Goal: Task Accomplishment & Management: Use online tool/utility

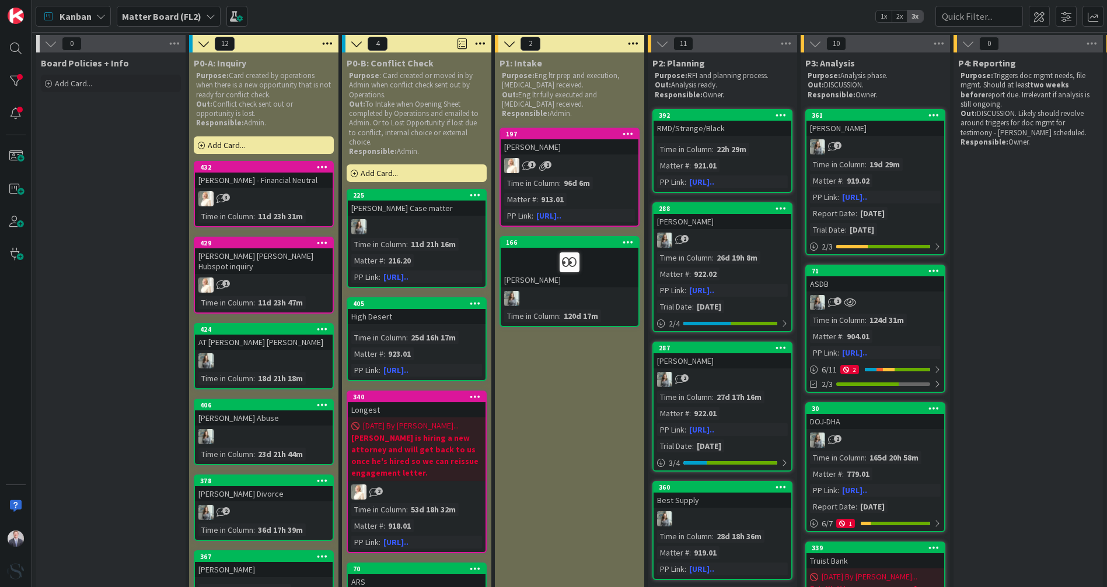
click at [171, 19] on b "Matter Board (FL2)" at bounding box center [161, 16] width 79 height 12
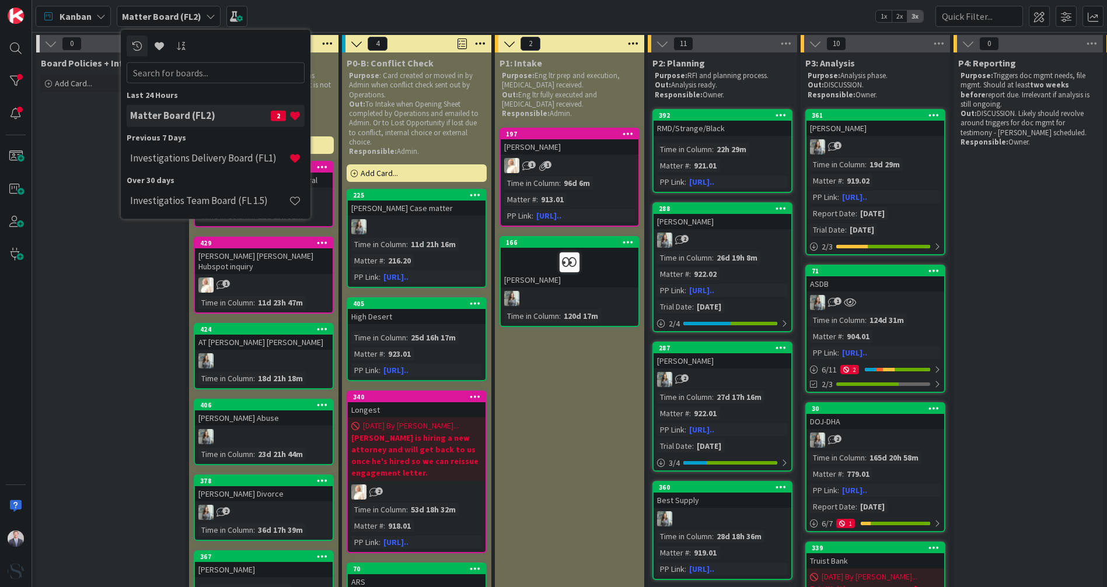
click at [181, 163] on h4 "Investigations Delivery Board (FL1)" at bounding box center [209, 158] width 159 height 12
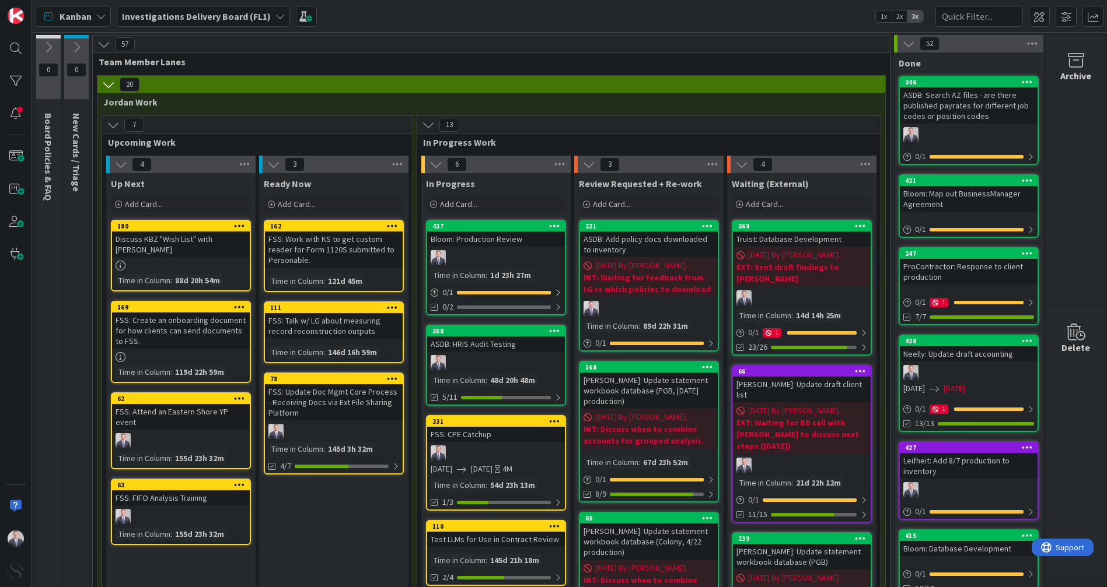
click at [493, 240] on div "Bloom: Production Review" at bounding box center [496, 239] width 138 height 15
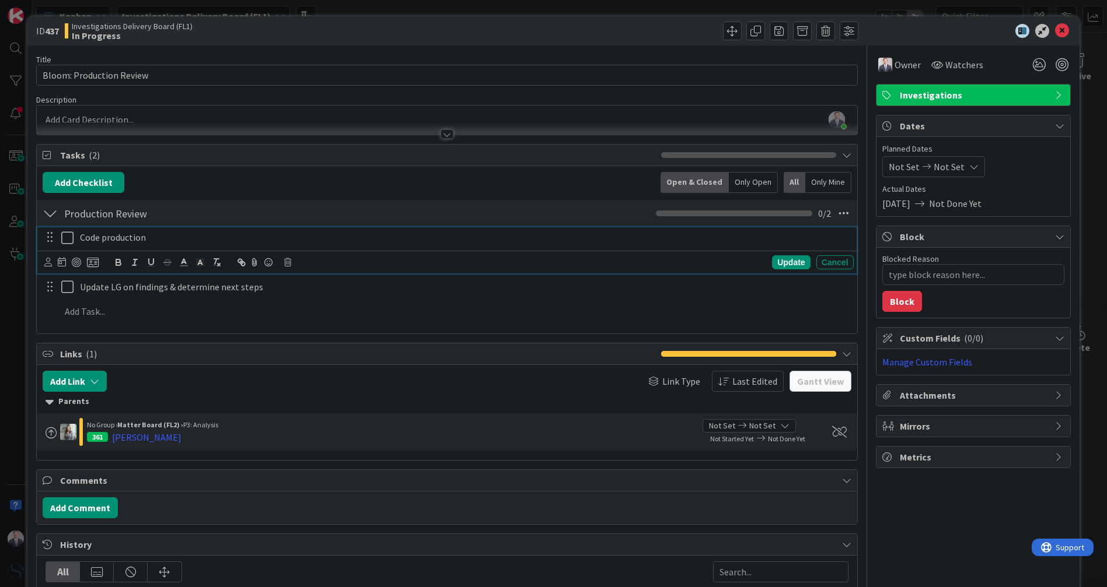
click at [68, 239] on icon at bounding box center [69, 238] width 17 height 14
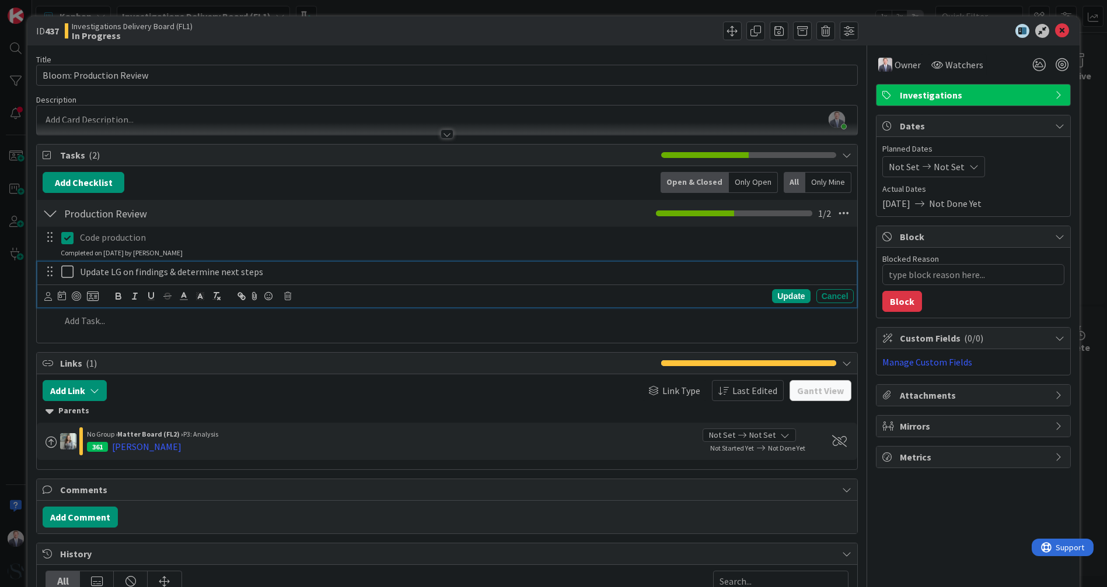
click at [66, 273] on icon at bounding box center [69, 272] width 17 height 14
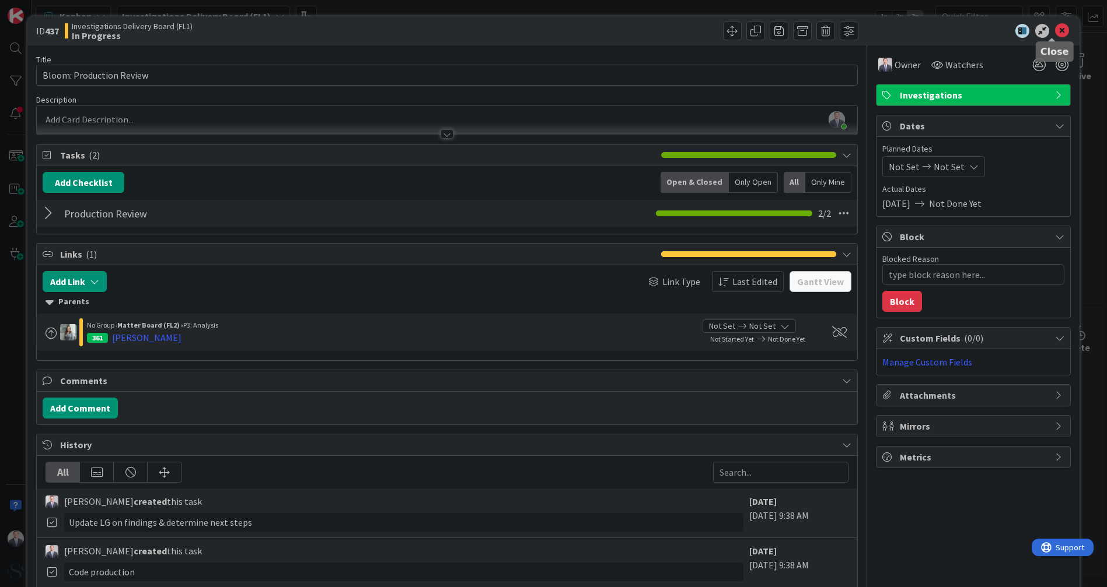
click at [1055, 27] on icon at bounding box center [1062, 31] width 14 height 14
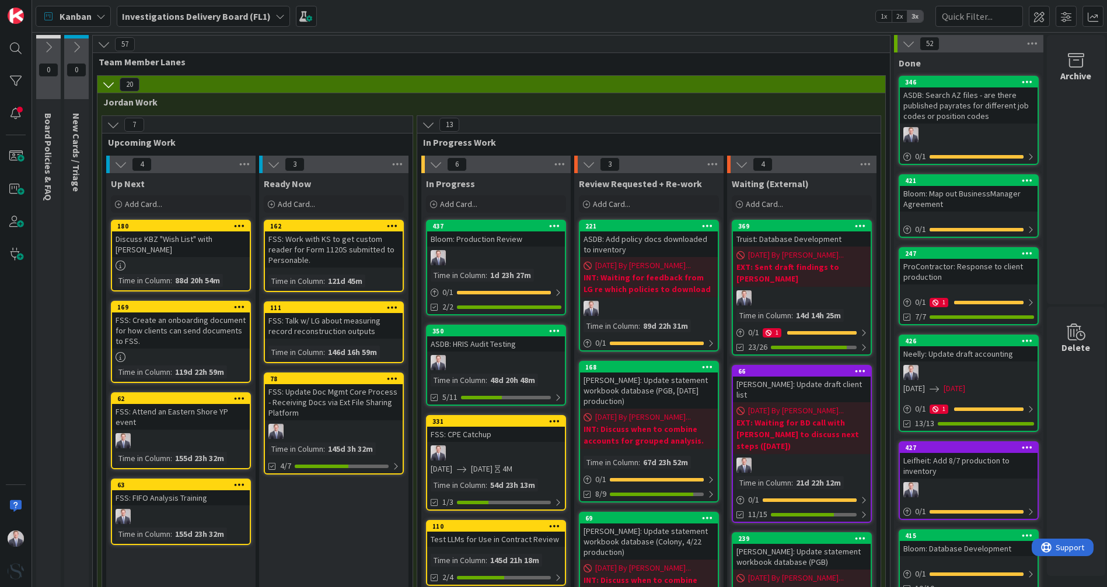
click at [495, 253] on div at bounding box center [496, 257] width 138 height 15
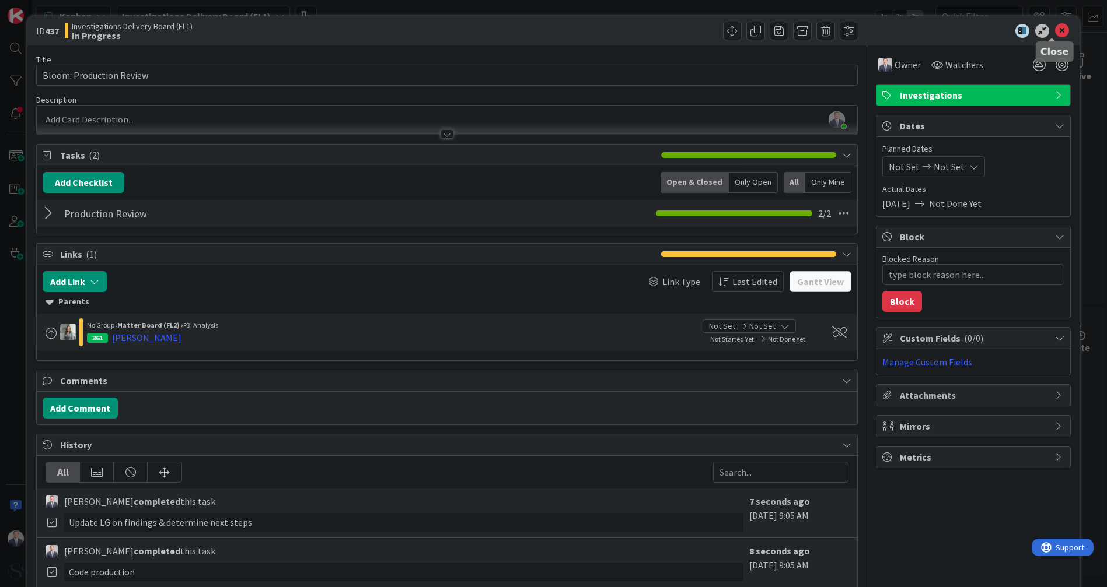
click at [1056, 34] on icon at bounding box center [1062, 31] width 14 height 14
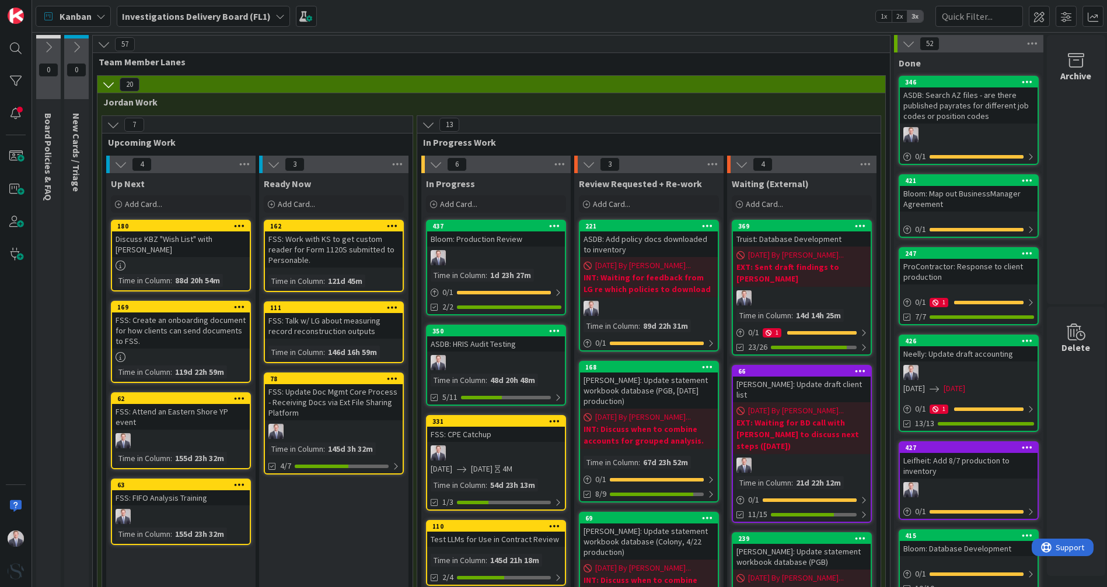
click at [512, 244] on div "Bloom: Production Review" at bounding box center [496, 239] width 138 height 15
type textarea "x"
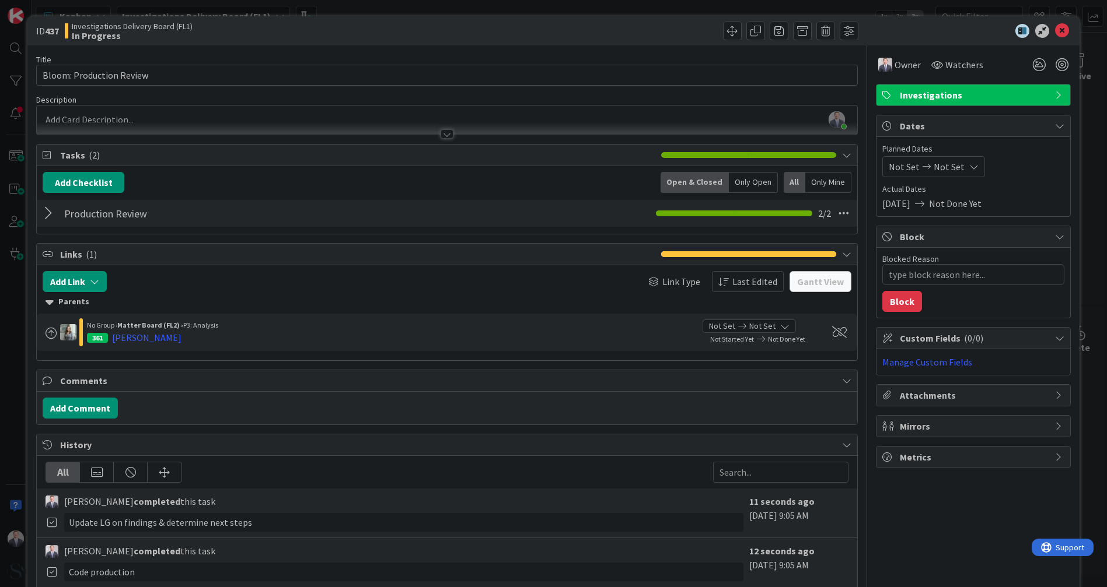
click at [168, 226] on div "Production Review Checklist Name 17 / 64 Production Review 2 / 2" at bounding box center [447, 213] width 820 height 29
click at [44, 216] on div at bounding box center [50, 213] width 15 height 21
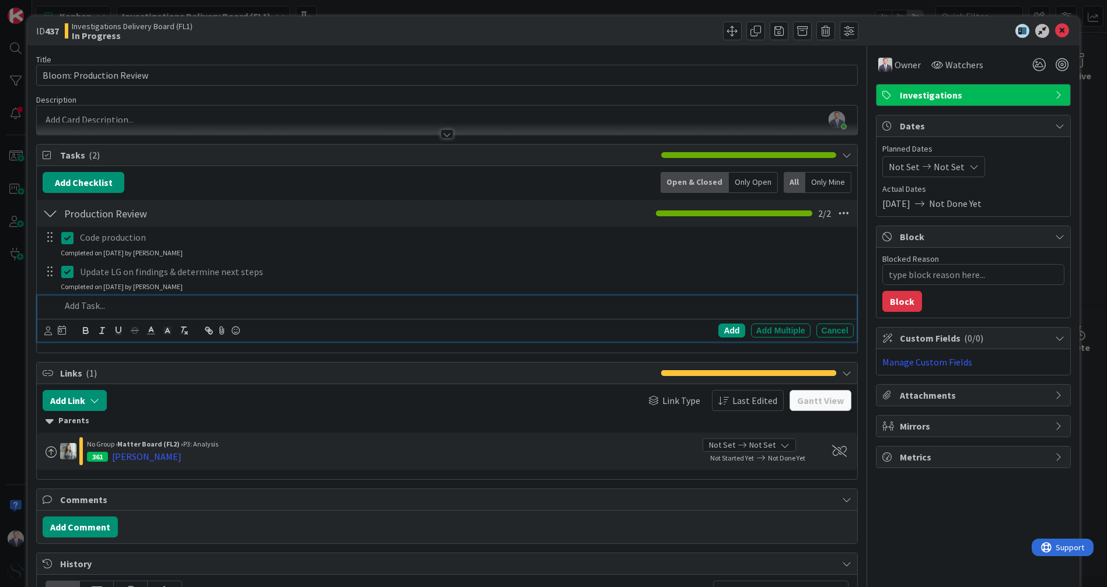
click at [104, 309] on p at bounding box center [454, 305] width 787 height 13
click at [737, 327] on div "Add Add Multiple Cancel" at bounding box center [672, 331] width 359 height 14
click at [732, 330] on div "Add" at bounding box center [731, 331] width 26 height 14
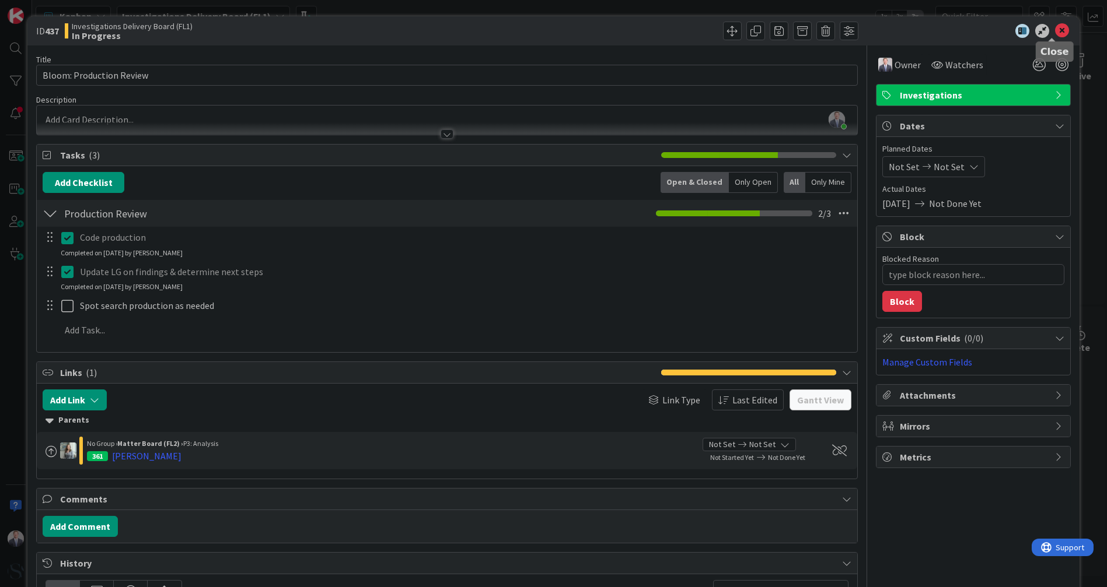
click at [1055, 27] on icon at bounding box center [1062, 31] width 14 height 14
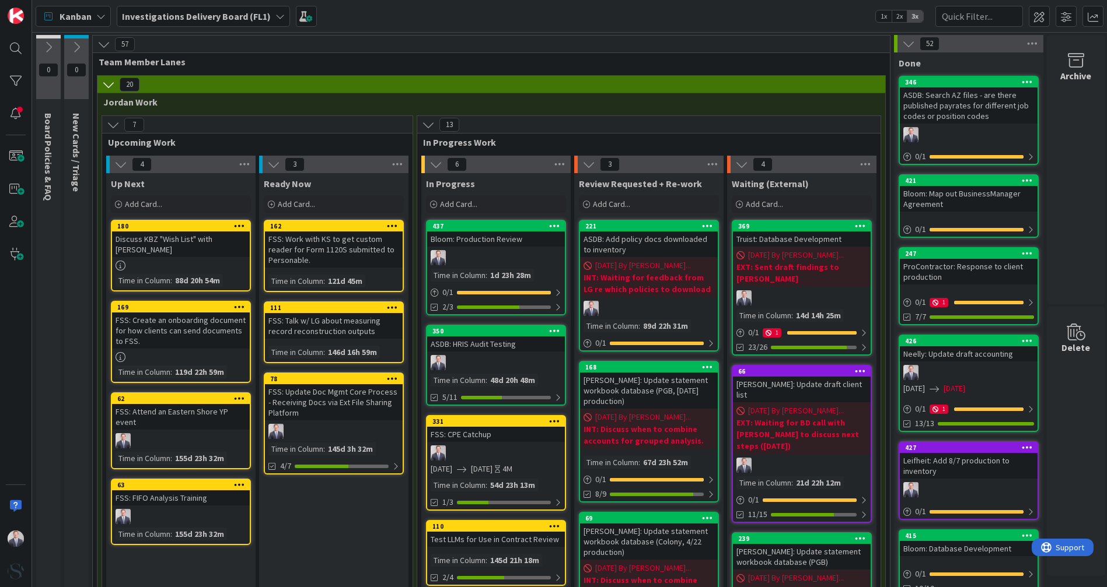
click at [657, 200] on div "Add Card..." at bounding box center [649, 203] width 140 height 17
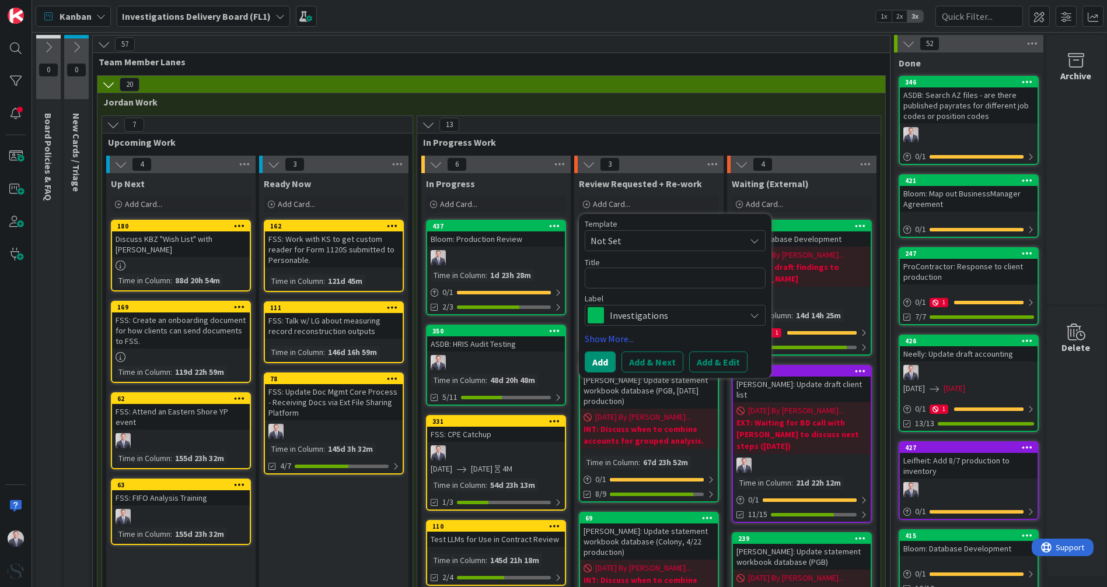
click at [303, 204] on span "Add Card..." at bounding box center [296, 204] width 37 height 10
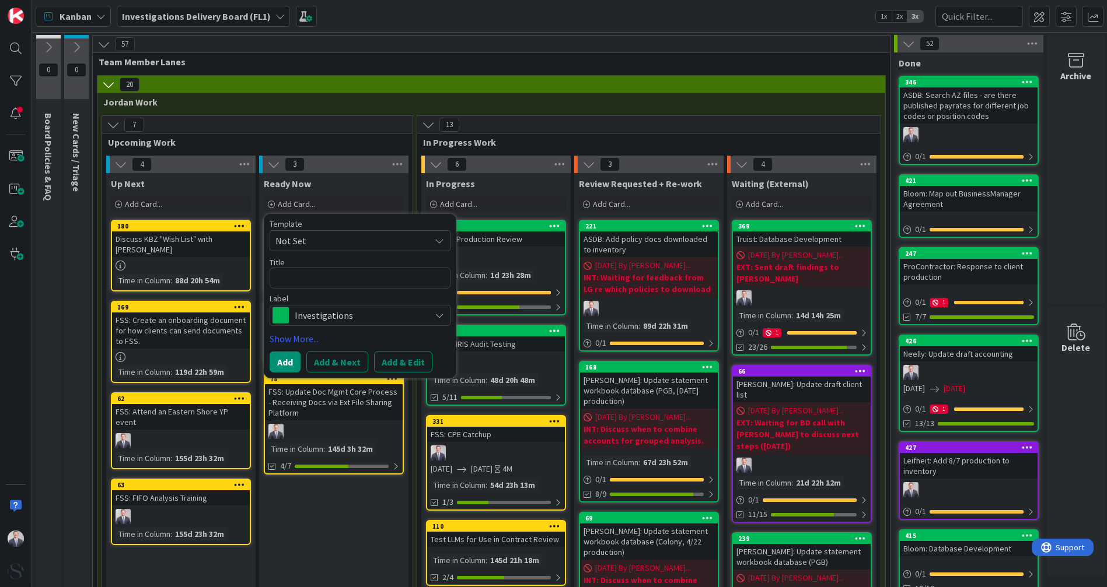
click at [184, 204] on div "Add Card..." at bounding box center [181, 203] width 140 height 17
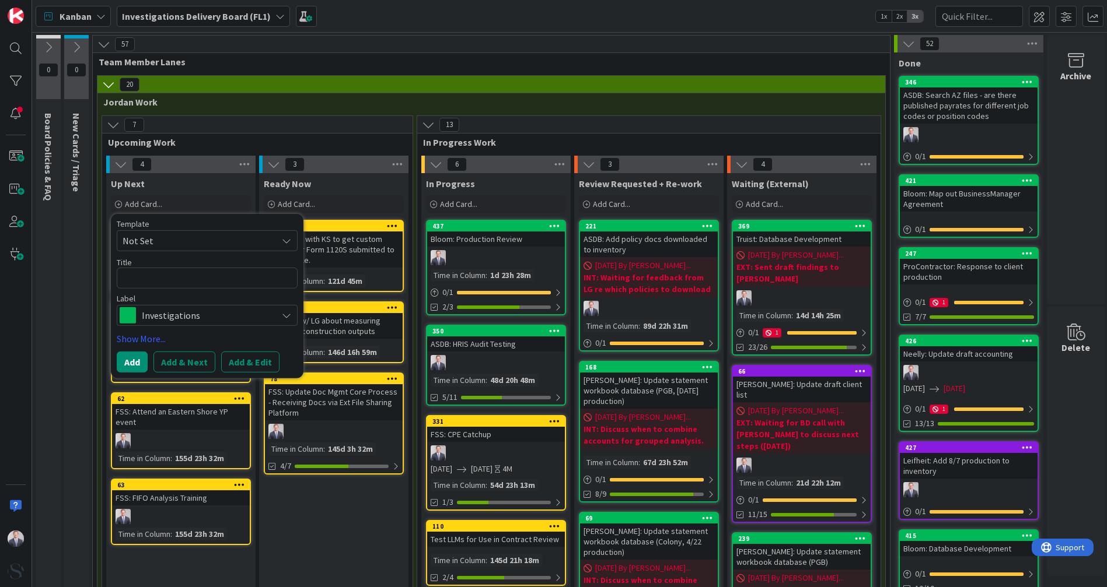
click at [202, 281] on textarea at bounding box center [207, 278] width 181 height 21
click at [206, 310] on span "Investigations" at bounding box center [206, 315] width 129 height 16
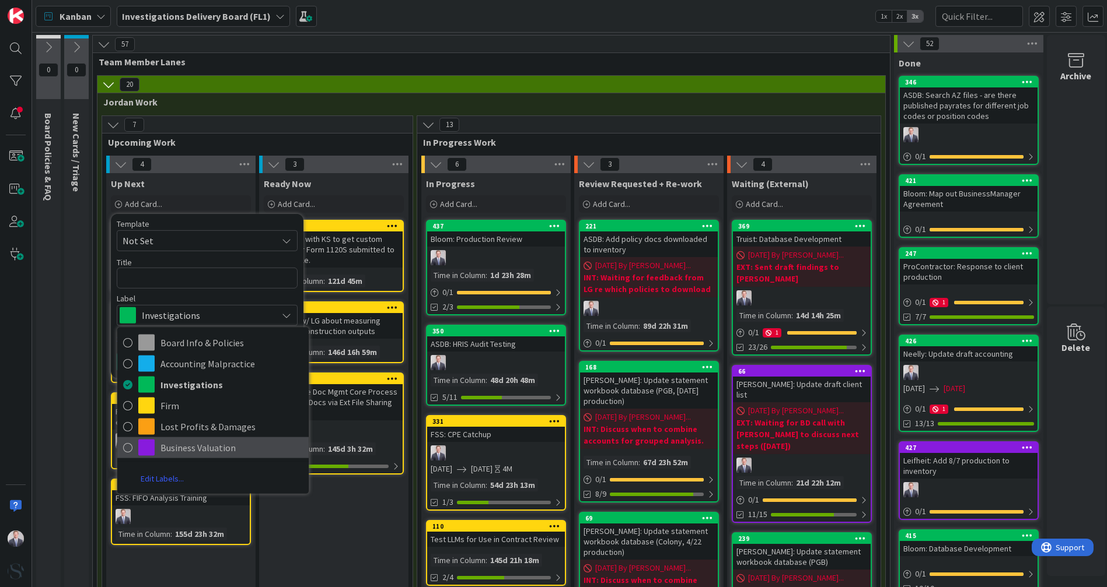
click at [174, 444] on span "Business Valuation" at bounding box center [231, 447] width 142 height 17
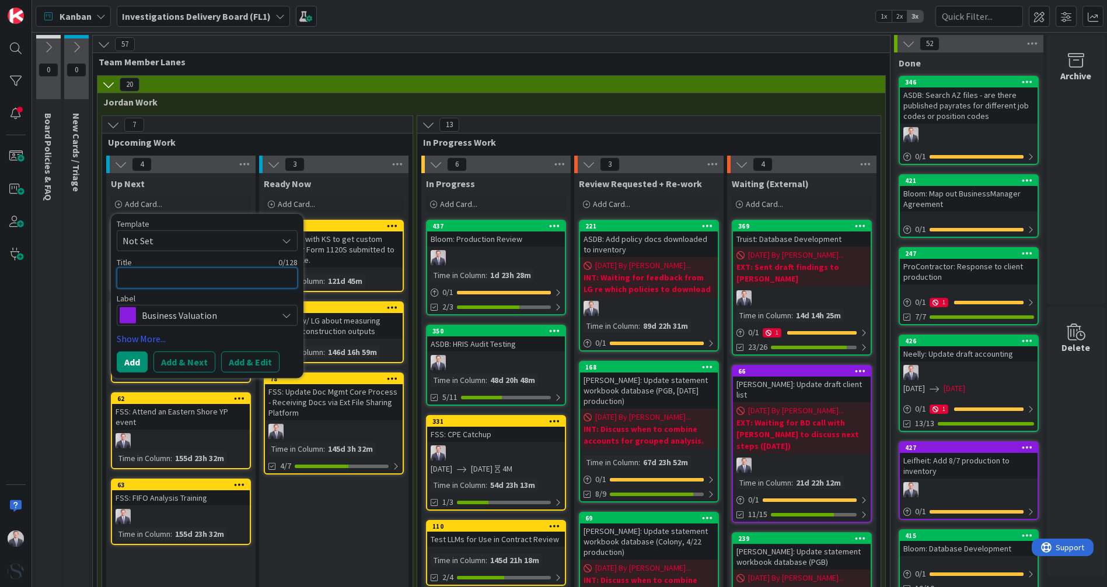
click at [162, 286] on textarea at bounding box center [207, 278] width 181 height 21
type textarea "x"
type textarea "A"
type textarea "x"
type textarea "Ad"
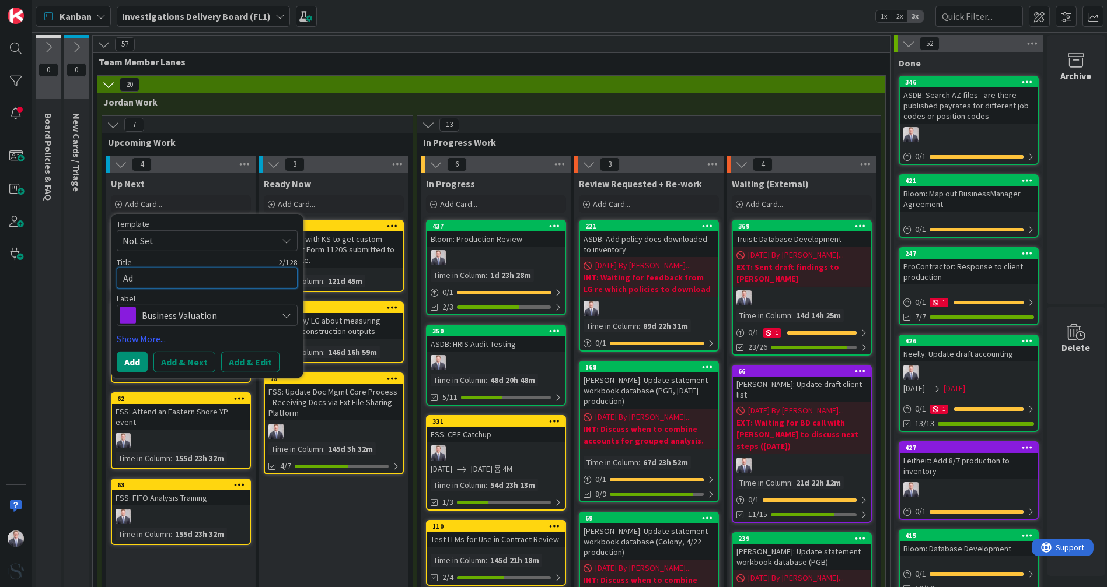
type textarea "x"
type textarea "Add"
type textarea "x"
type textarea "Add"
type textarea "x"
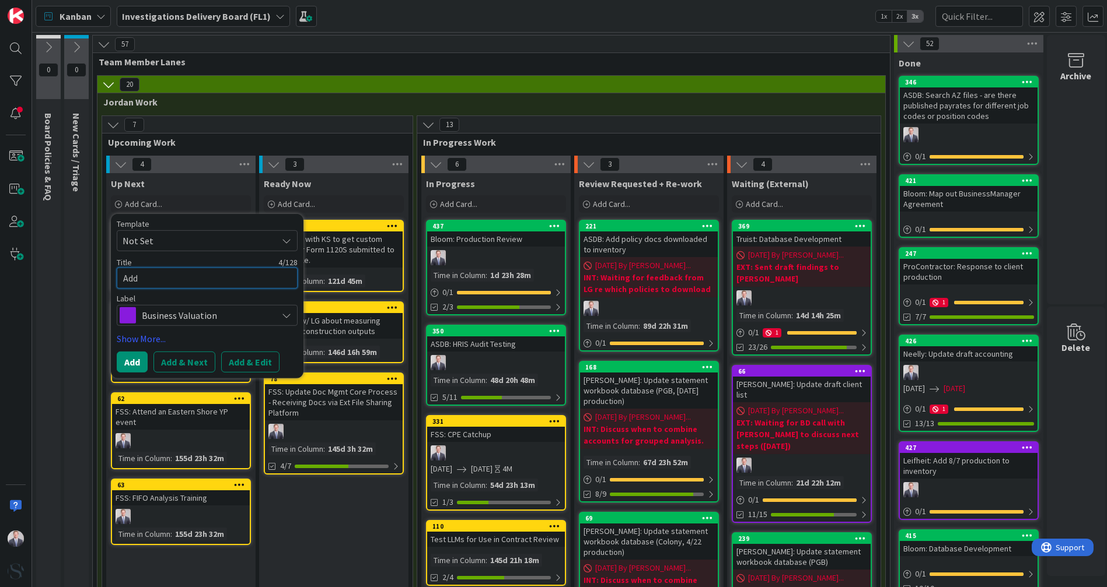
type textarea "Add 8"
type textarea "x"
type textarea "Add 8/"
type textarea "x"
type textarea "Add 8/1"
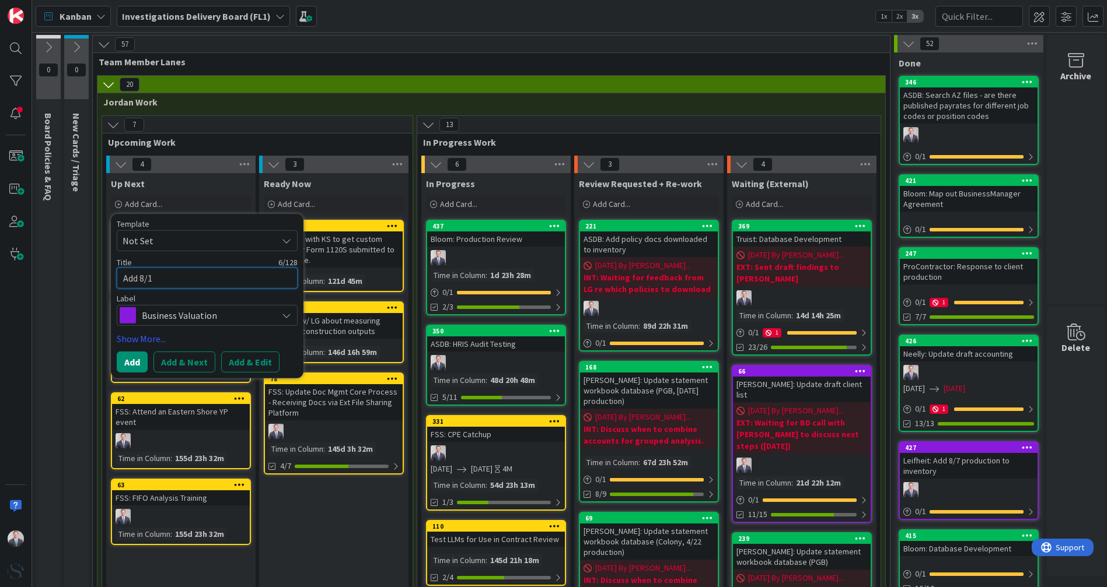
type textarea "x"
type textarea "Add 8/13"
type textarea "x"
type textarea "Add 8/13"
type textarea "x"
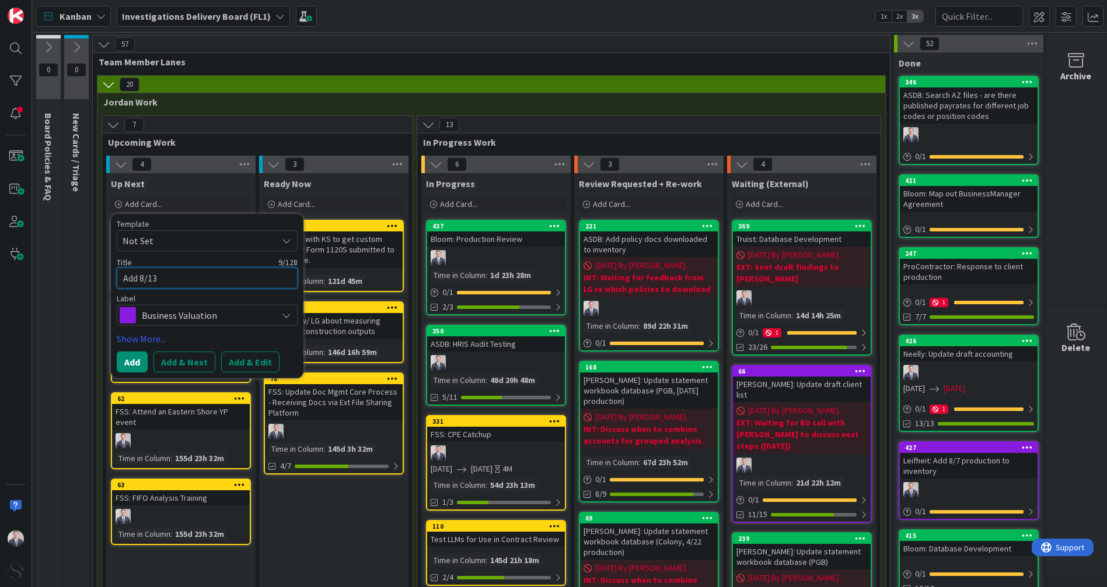
type textarea "Add 8/13 p"
type textarea "x"
type textarea "Add 8/13 pr"
type textarea "x"
type textarea "Add 8/13 pro"
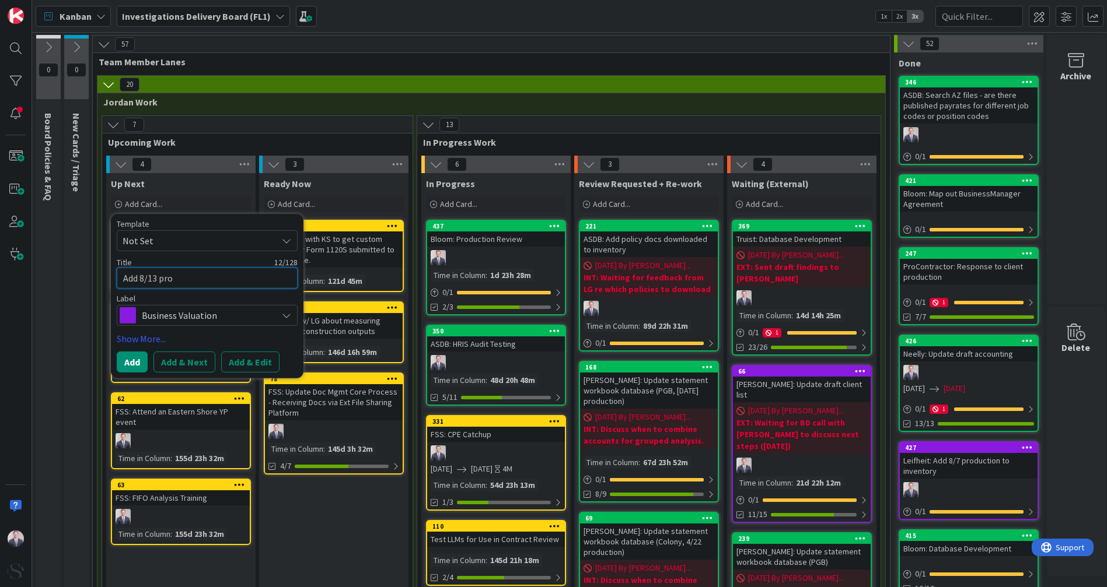
type textarea "x"
type textarea "Add 8/13 prod"
type textarea "x"
type textarea "Add 8/13 produ"
type textarea "x"
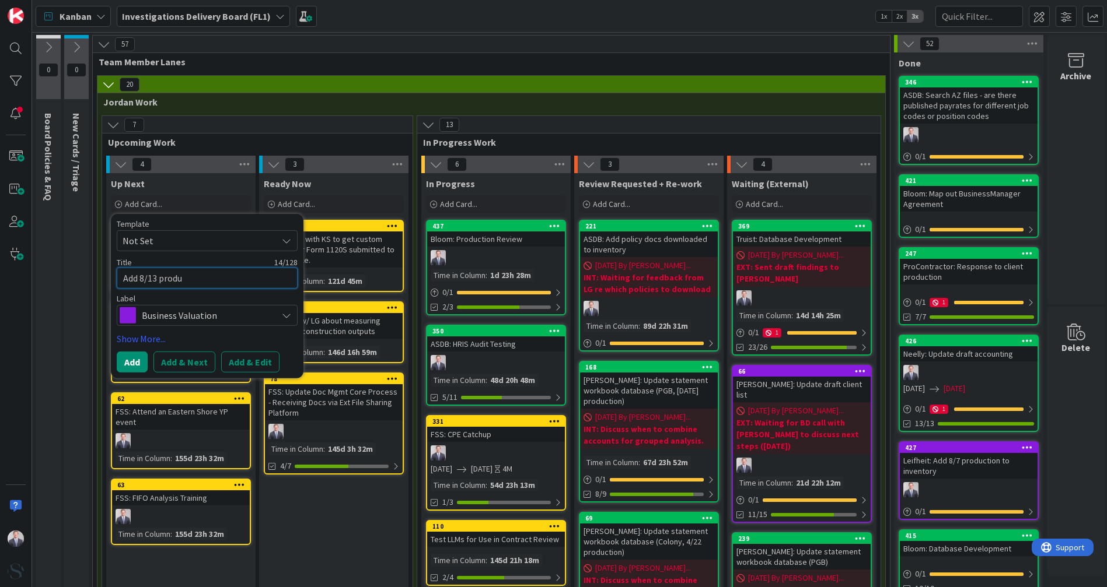
type textarea "Add 8/13 produc"
type textarea "x"
type textarea "Add 8/13 product"
type textarea "x"
type textarea "Add 8/13 producti"
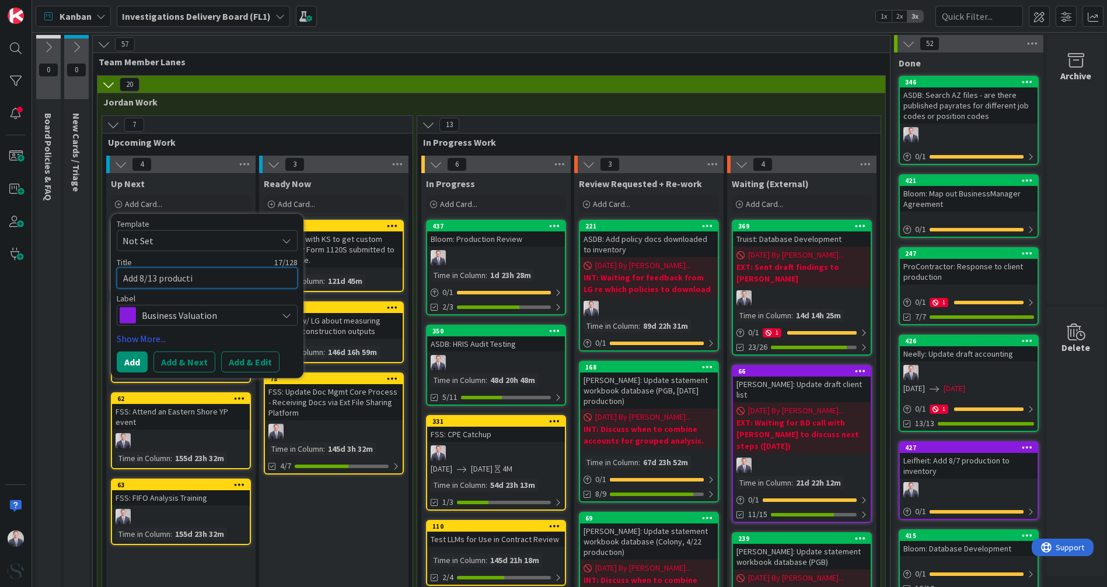
type textarea "x"
type textarea "Add 8/13 productio"
type textarea "x"
type textarea "Add 8/13 production"
type textarea "x"
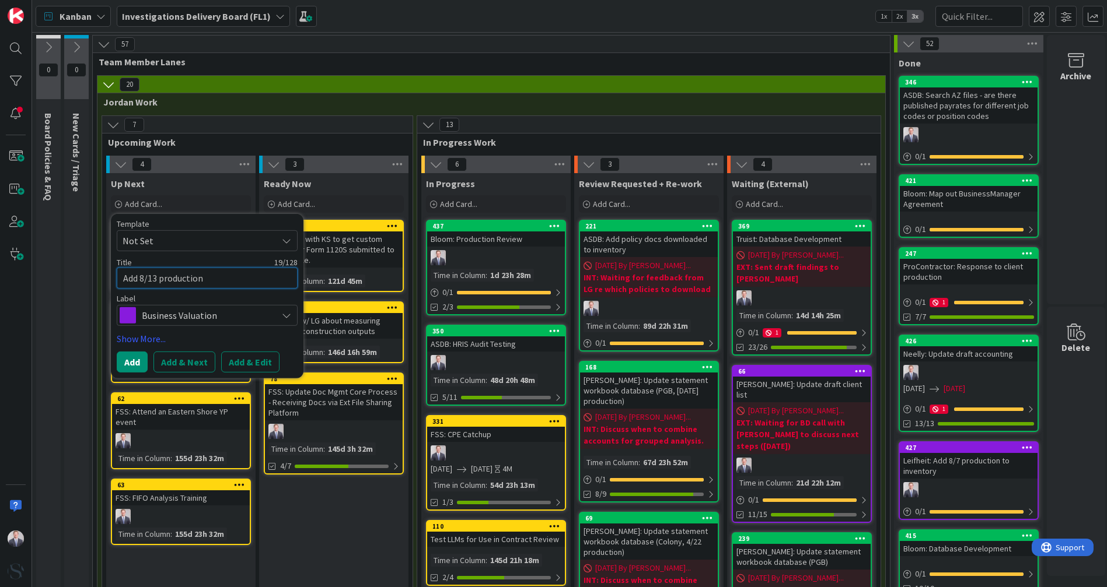
type textarea "Add 8/13 production"
type textarea "x"
type textarea "Add 8/13 production t"
type textarea "x"
type textarea "Add 8/13 production to"
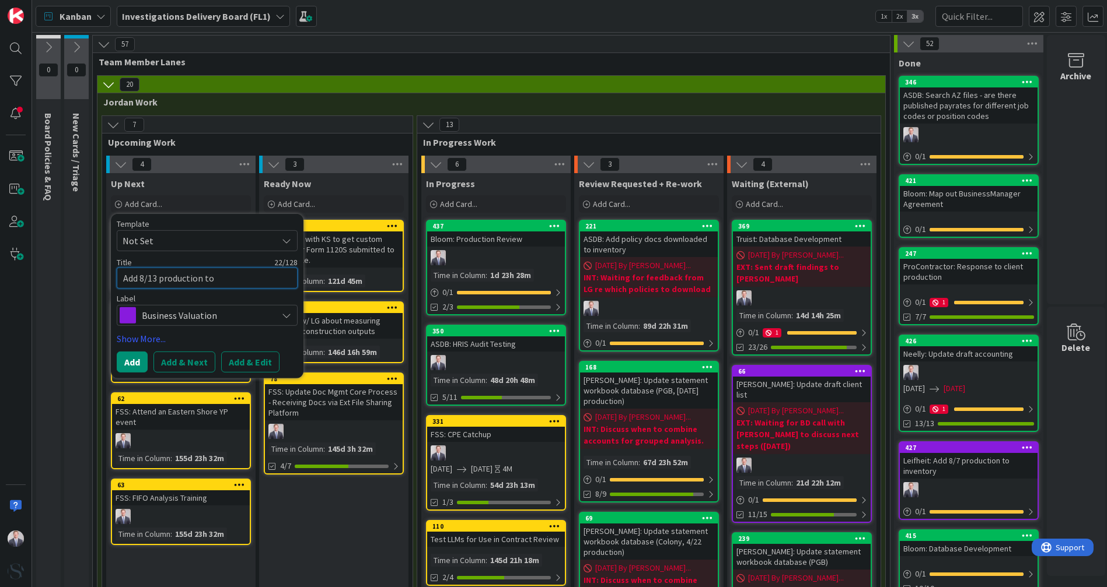
type textarea "x"
type textarea "Add 8/13 production to"
type textarea "x"
type textarea "Add 8/13 production to i"
type textarea "x"
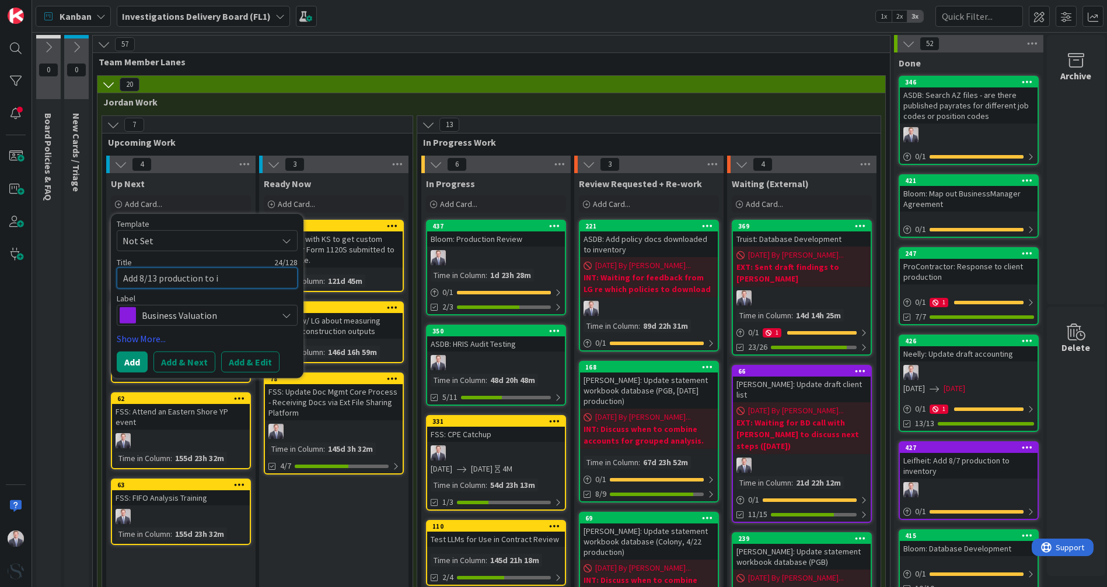
type textarea "Add 8/13 production to in"
type textarea "x"
type textarea "Add 8/13 production to inv"
type textarea "x"
type textarea "Add 8/13 production to inven"
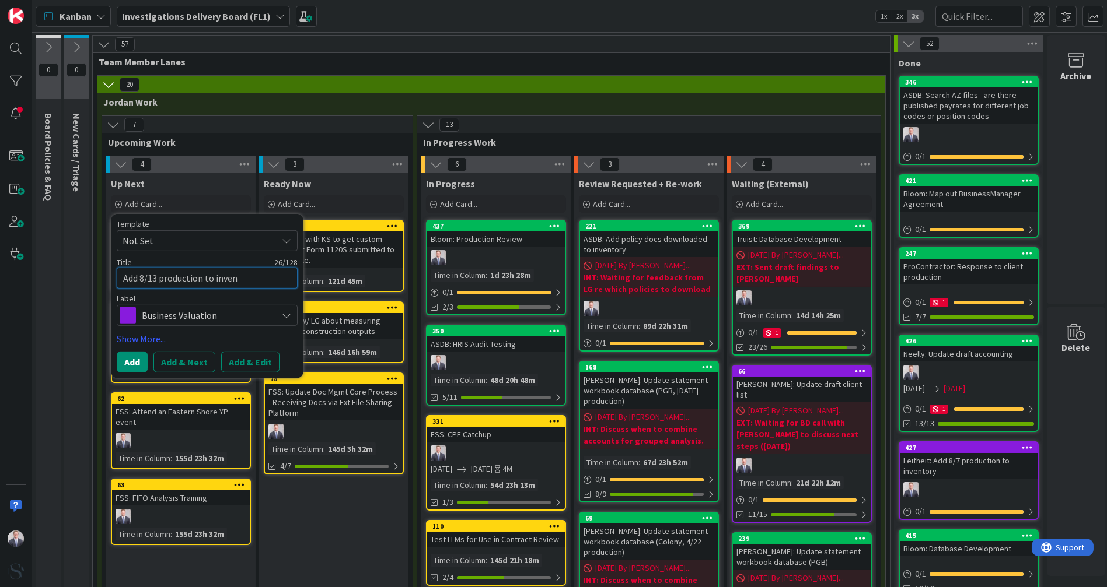
type textarea "x"
type textarea "Add 8/13 production to invent"
type textarea "x"
type textarea "Add 8/13 production to invento"
type textarea "x"
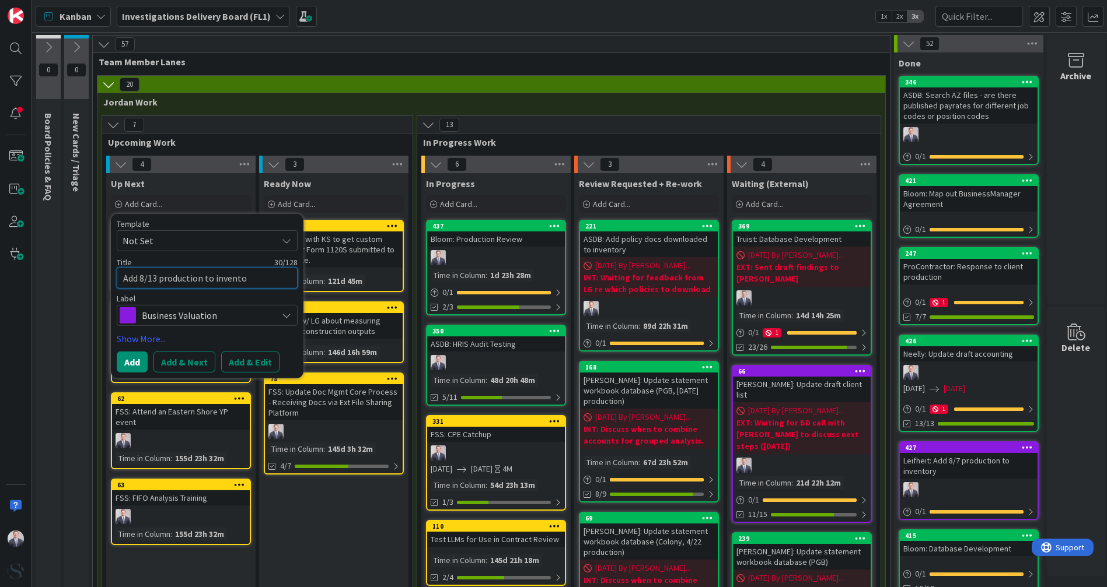
type textarea "Add 8/13 production to inventor"
type textarea "x"
type textarea "Add 8/13 production to inventory"
click at [124, 283] on textarea "Add 8/13 production to inventory" at bounding box center [207, 278] width 181 height 21
type textarea "x"
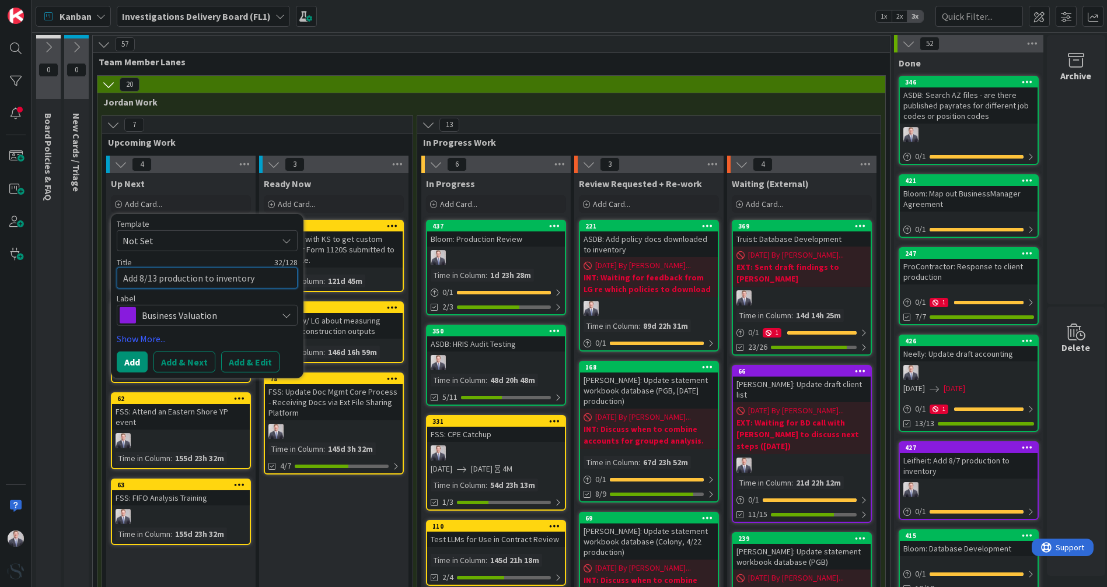
type textarea "CAdd 8/13 production to inventory"
type textarea "x"
type textarea "CoAdd 8/13 production to inventory"
type textarea "x"
type textarea "CorAdd 8/13 production to inventory"
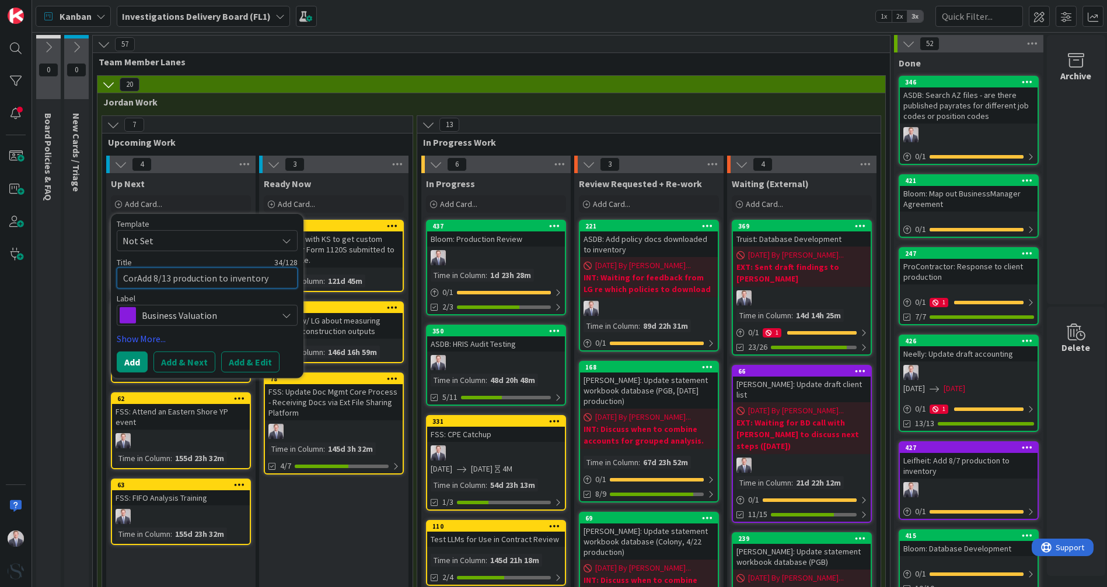
type textarea "x"
type textarea "[DEMOGRAPHIC_DATA] 8/13 production to inventory"
type textarea "x"
type textarea "CorneAdd 8/13 production to inventory"
type textarea "x"
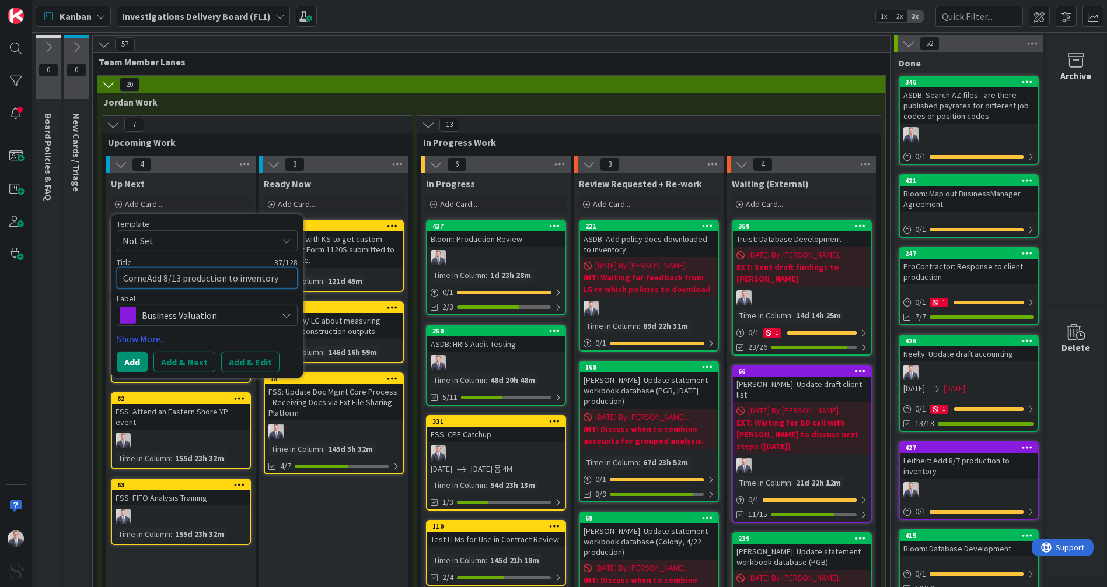
type textarea "CornetAdd 8/13 production to inventory"
type textarea "x"
type textarea "CornettAdd 8/13 production to inventory"
type textarea "x"
type textarea "[PERSON_NAME]:Add 8/13 production to inventory"
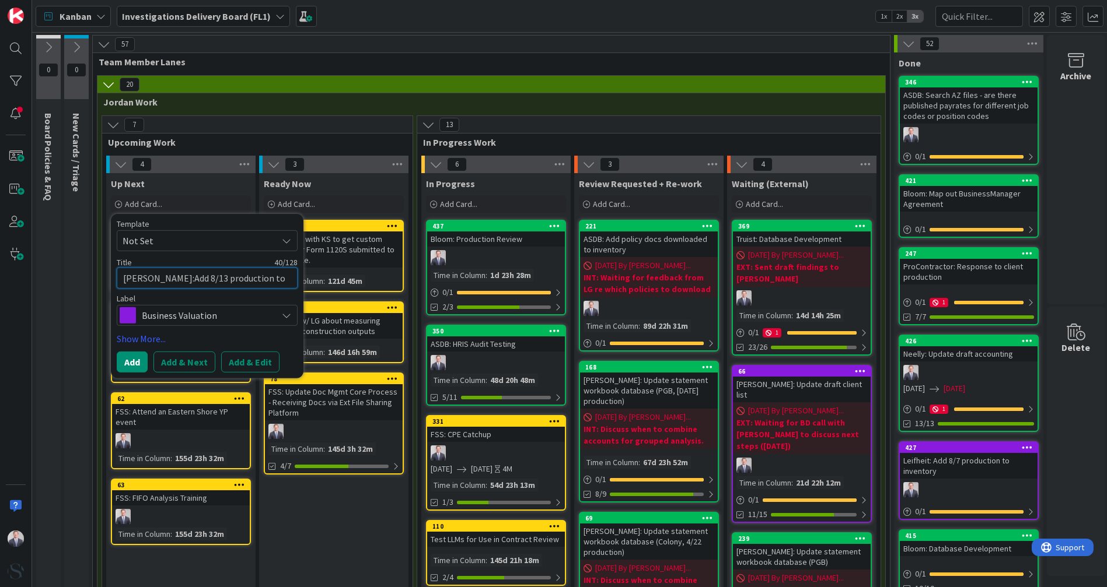
type textarea "x"
type textarea "[PERSON_NAME]: Add 8/13 production to inventory"
click at [160, 341] on link "Show More..." at bounding box center [207, 339] width 181 height 14
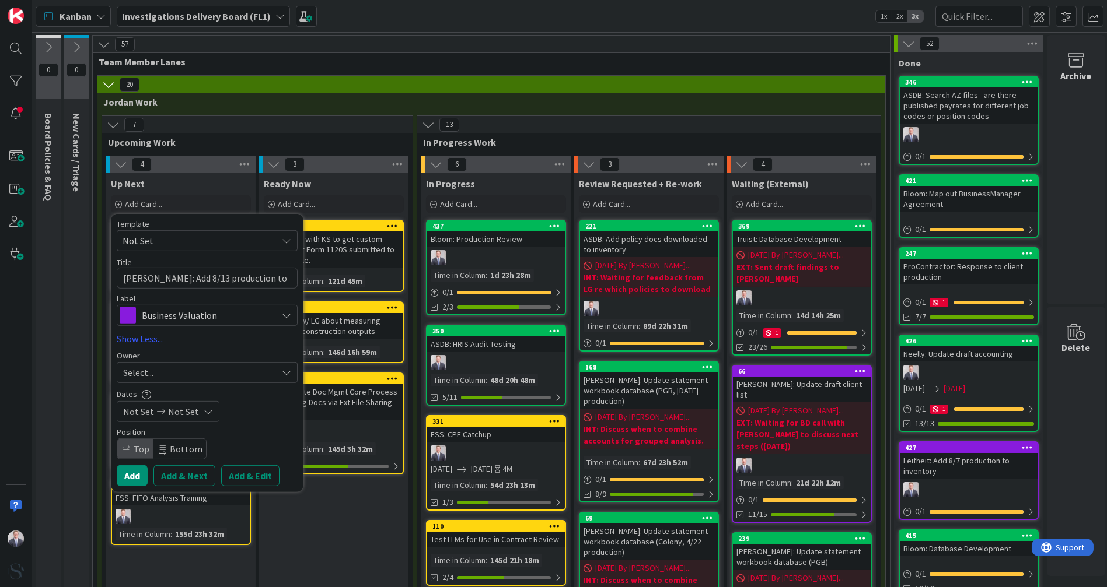
click at [213, 366] on div "Select..." at bounding box center [200, 373] width 154 height 14
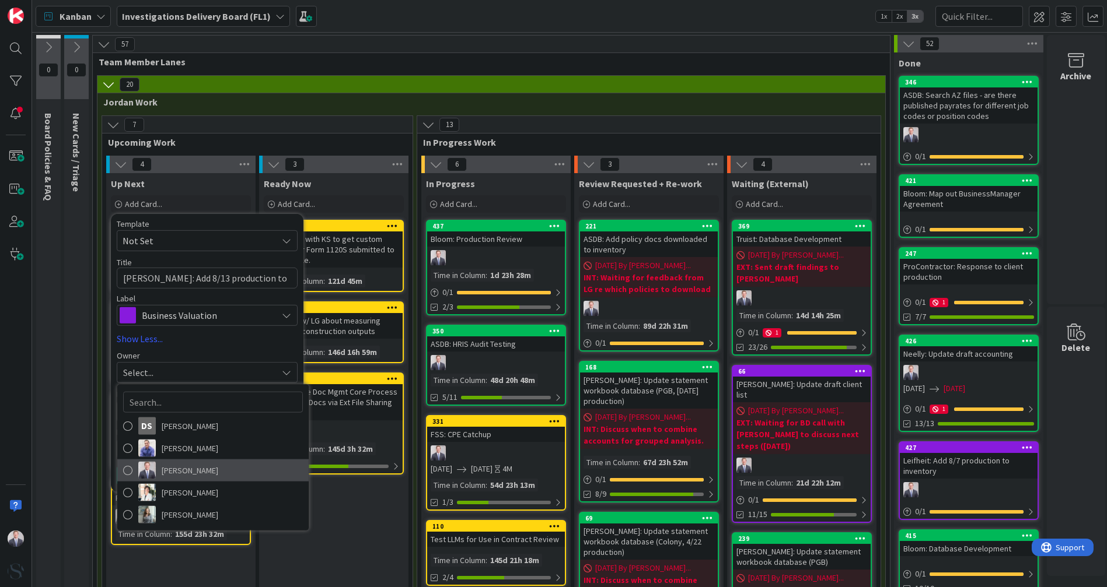
click at [159, 476] on link "[PERSON_NAME]" at bounding box center [212, 471] width 191 height 22
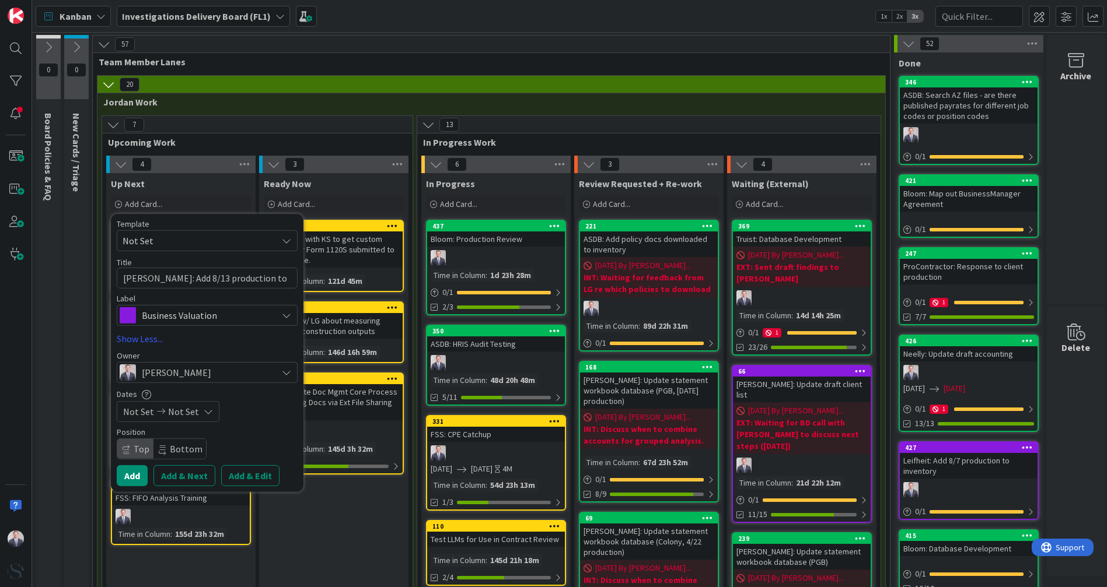
click at [250, 479] on button "Add & Edit" at bounding box center [250, 475] width 58 height 21
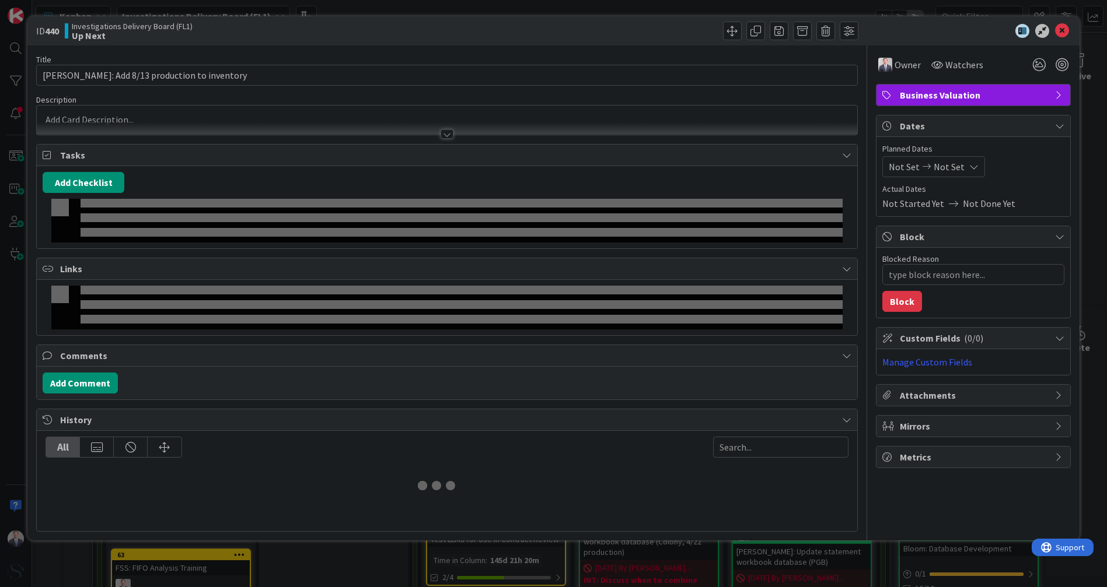
type textarea "x"
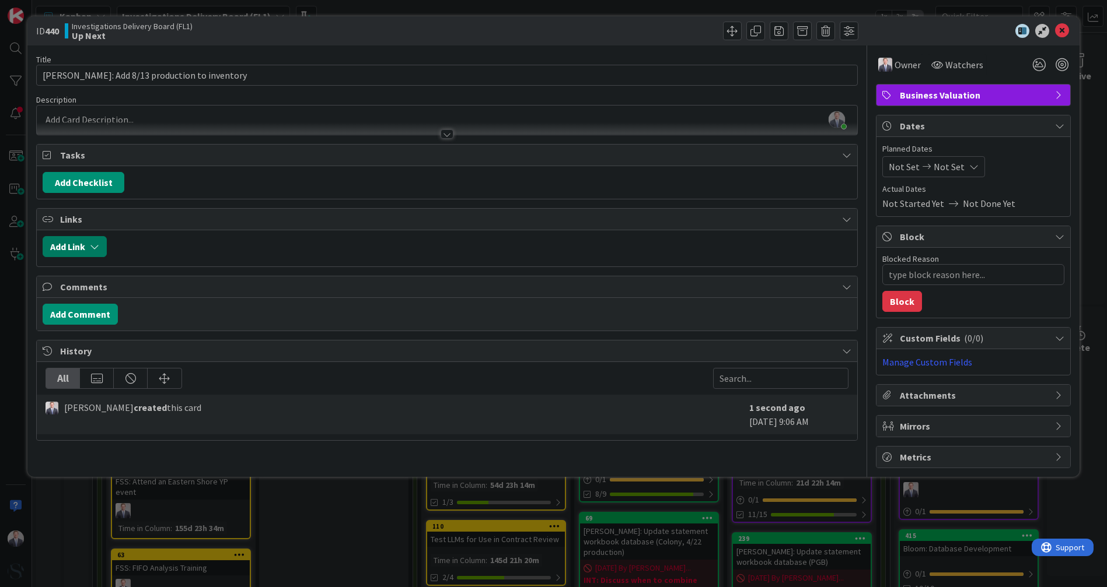
click at [85, 246] on button "Add Link" at bounding box center [75, 246] width 64 height 21
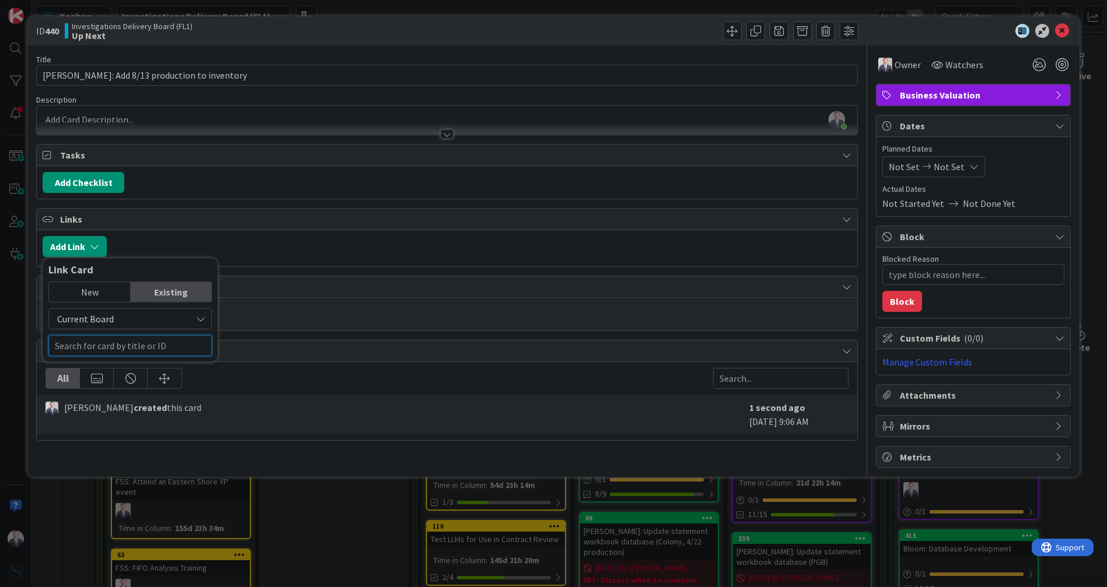
click at [117, 346] on input "text" at bounding box center [129, 345] width 163 height 21
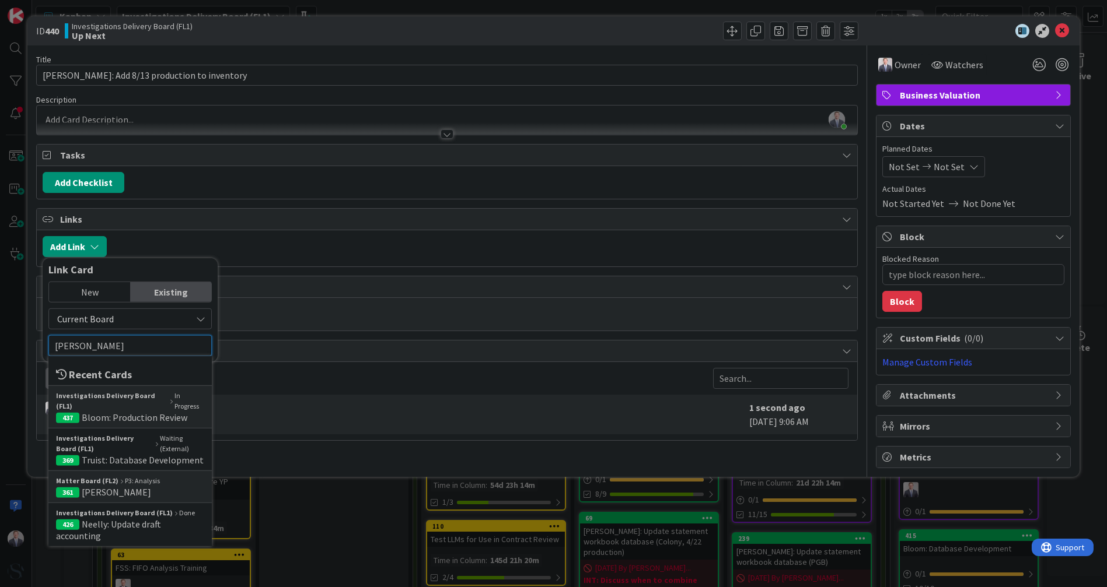
type input "[PERSON_NAME]"
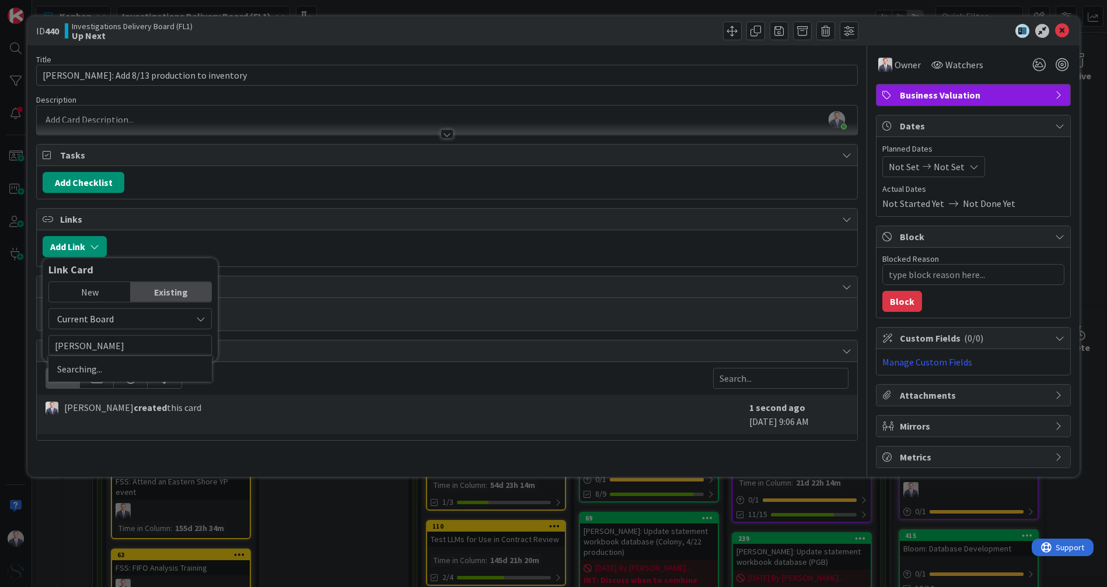
drag, startPoint x: 125, startPoint y: 331, endPoint x: 126, endPoint y: 322, distance: 9.4
click at [125, 330] on div "Current Board [PERSON_NAME] Searching..." at bounding box center [129, 333] width 163 height 48
click at [126, 322] on span "Current Board" at bounding box center [120, 319] width 131 height 16
click at [105, 370] on span "All Boards" at bounding box center [136, 367] width 162 height 17
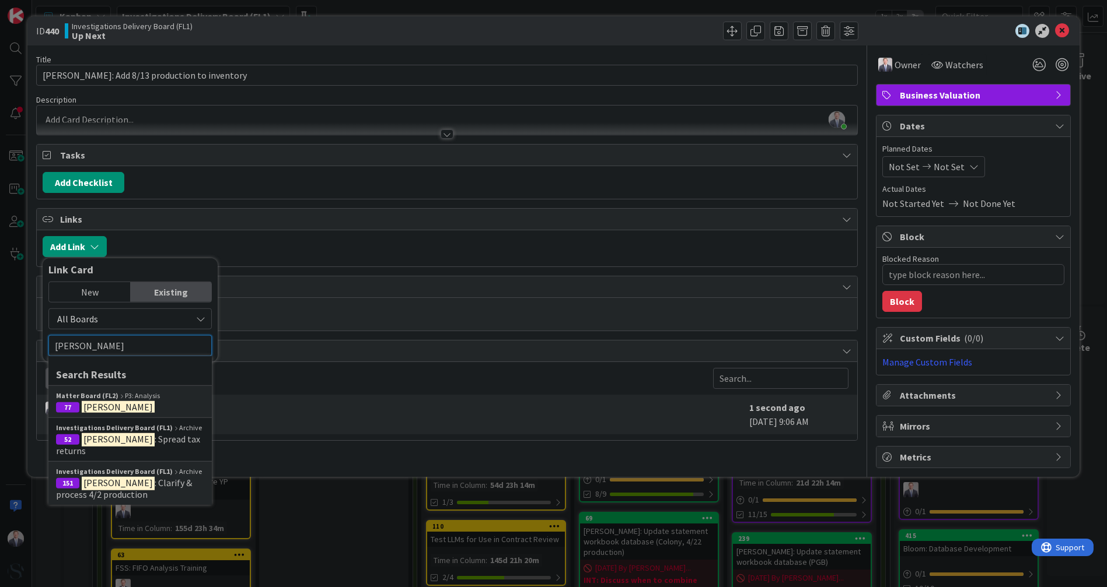
click at [111, 339] on input "[PERSON_NAME]" at bounding box center [129, 345] width 163 height 21
click at [111, 397] on b "Matter Board (FL2)" at bounding box center [87, 396] width 62 height 10
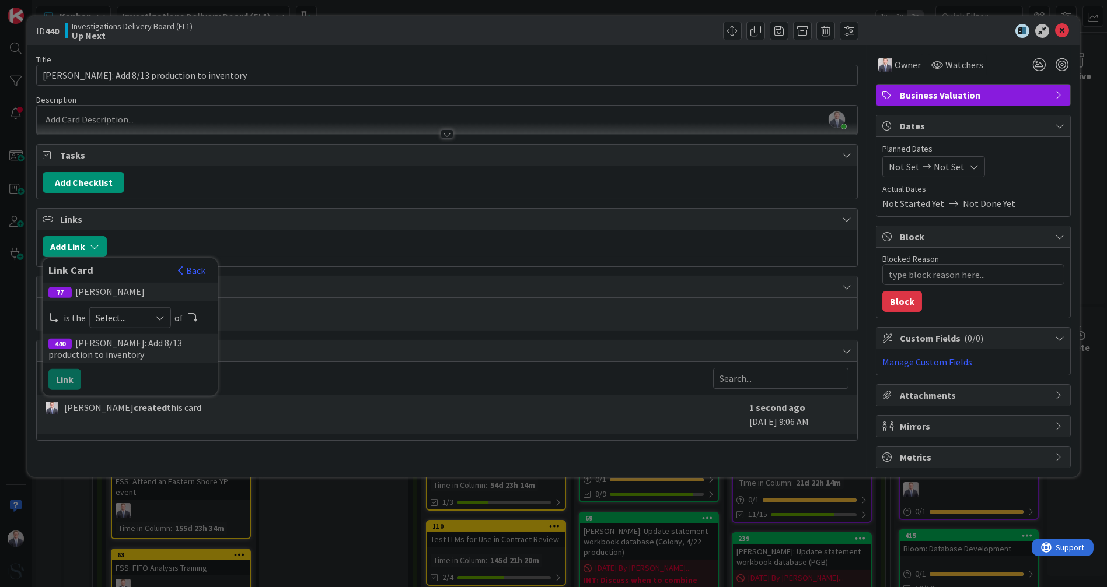
click at [128, 316] on span "Select..." at bounding box center [120, 318] width 49 height 16
click at [117, 344] on span at bounding box center [115, 345] width 9 height 9
click at [73, 374] on button "Link" at bounding box center [64, 379] width 33 height 21
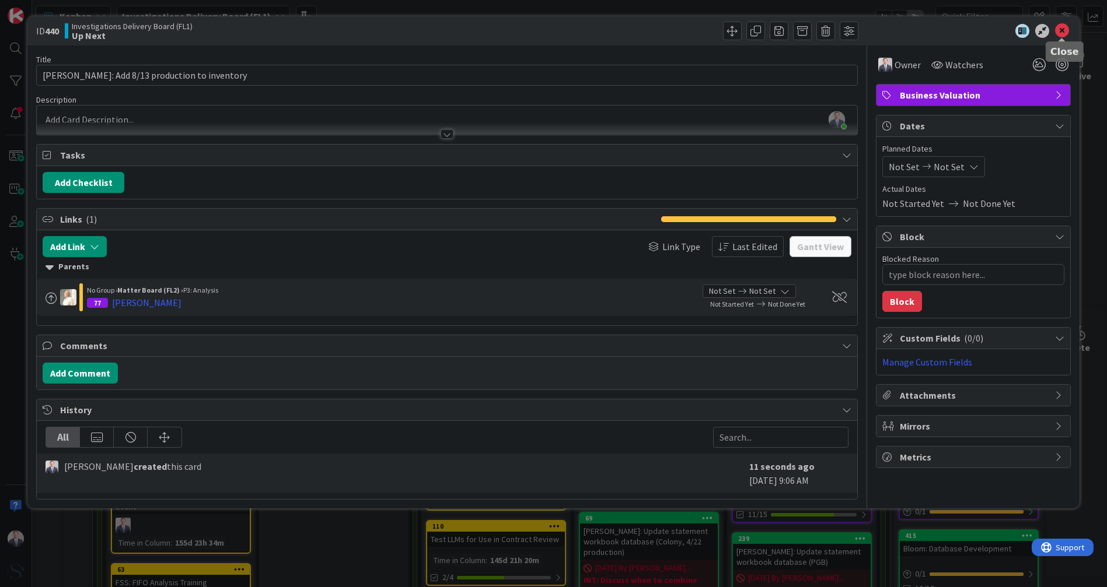
click at [1058, 37] on icon at bounding box center [1062, 31] width 14 height 14
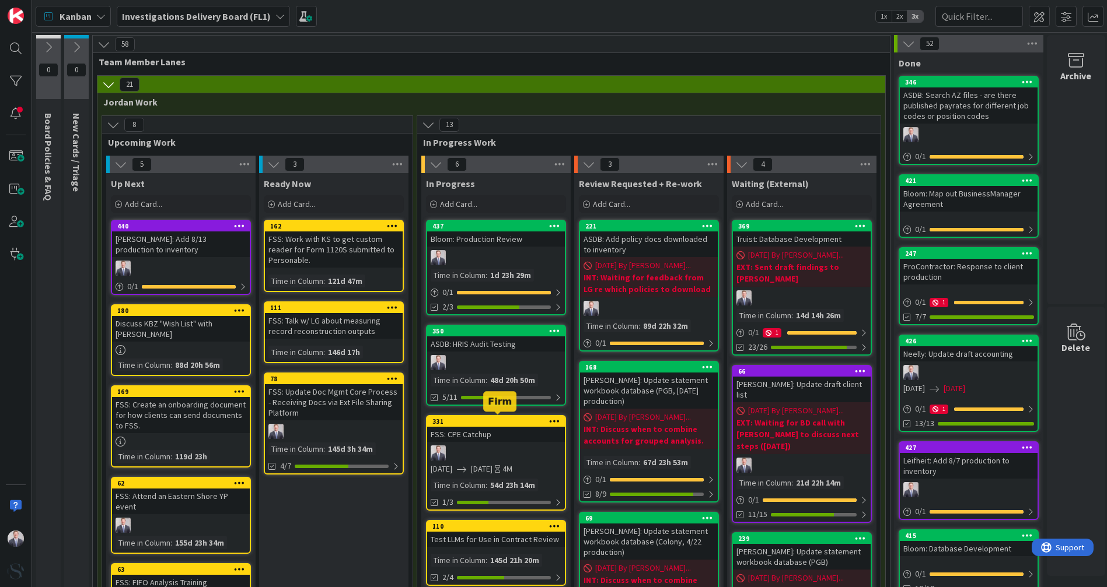
click at [488, 432] on div "FSS: CPE Catchup" at bounding box center [496, 434] width 138 height 15
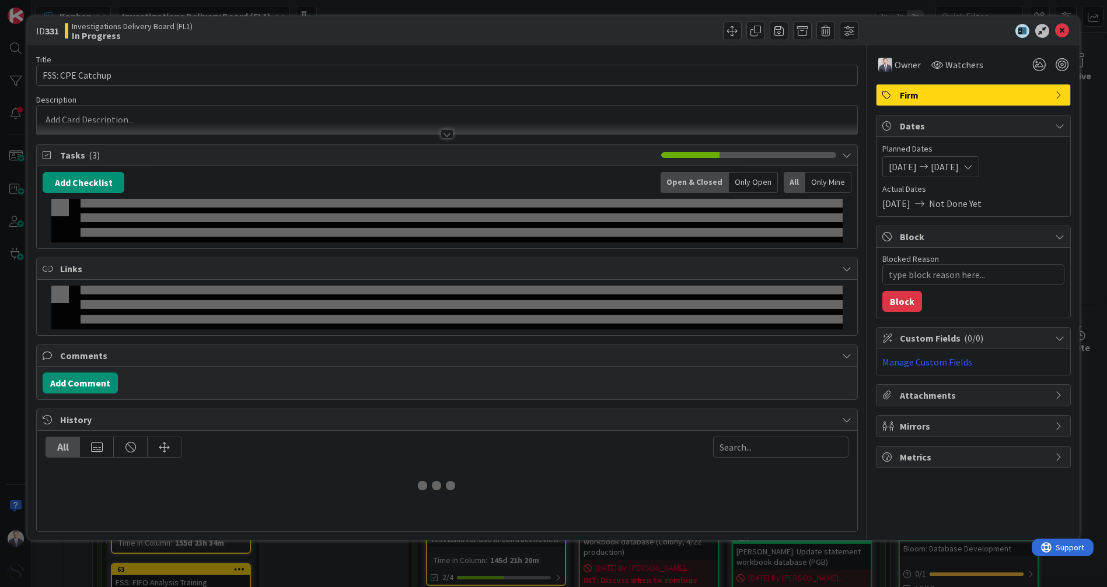
type textarea "x"
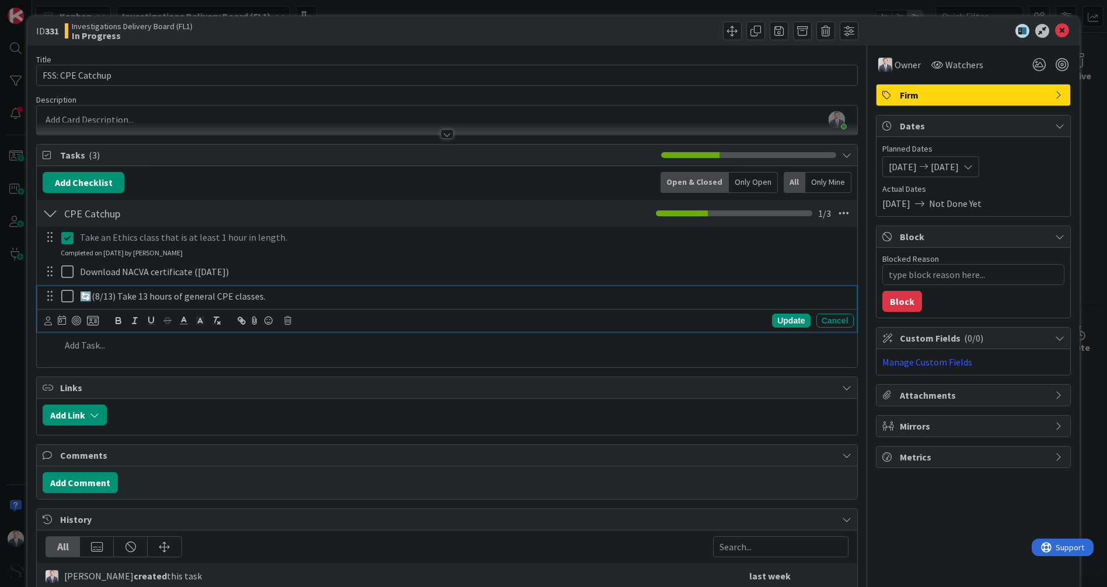
click at [97, 290] on p "🔄(8/13) Take 13 hours of general CPE classes." at bounding box center [464, 296] width 769 height 13
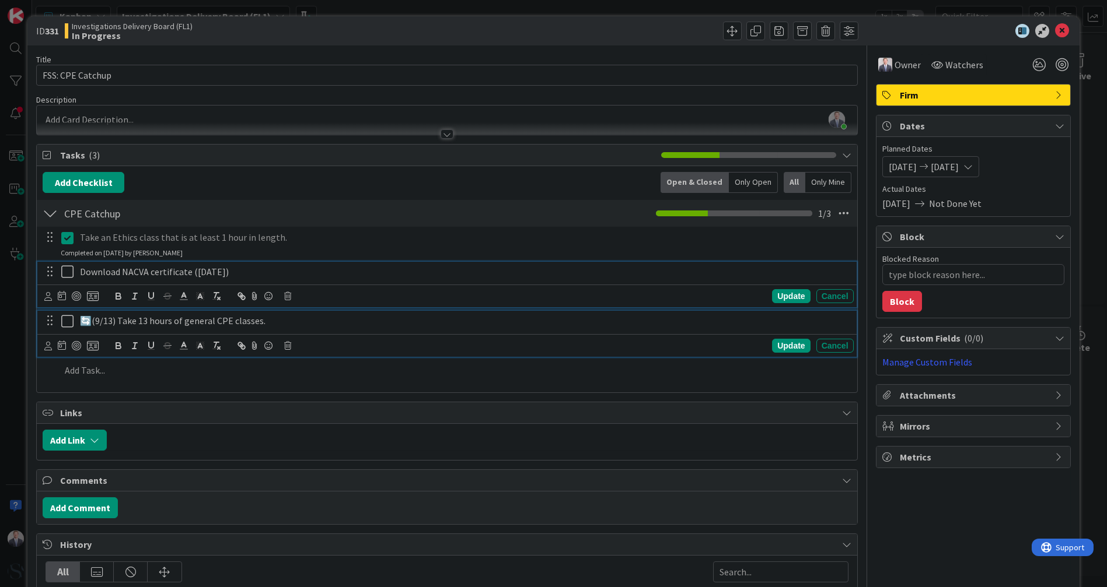
click at [63, 271] on icon at bounding box center [69, 272] width 17 height 14
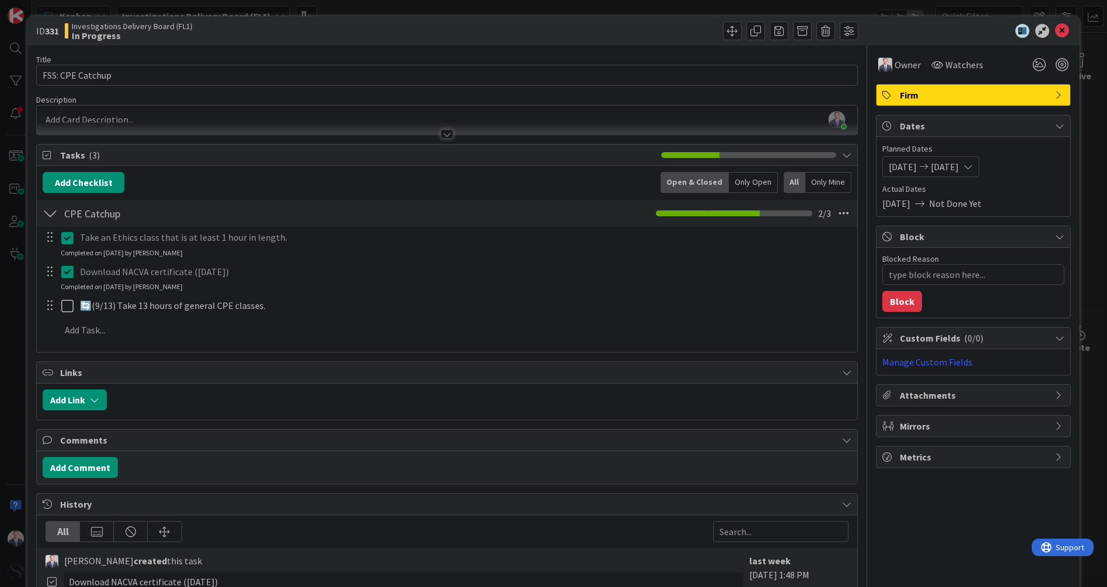
type textarea "x"
click at [1056, 30] on icon at bounding box center [1062, 31] width 14 height 14
